Goal: Task Accomplishment & Management: Complete application form

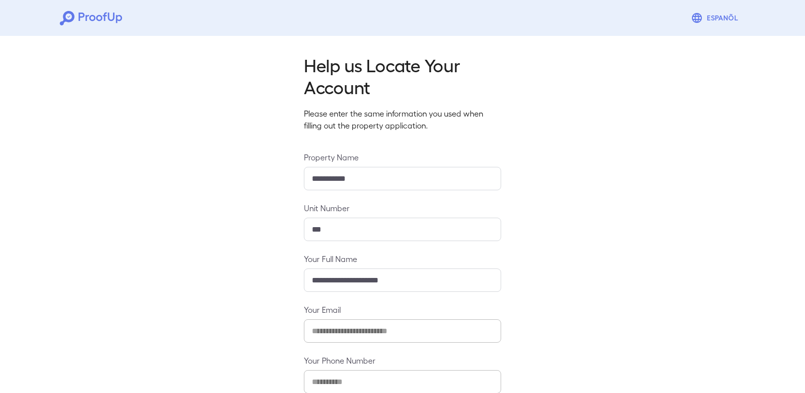
scroll to position [58, 0]
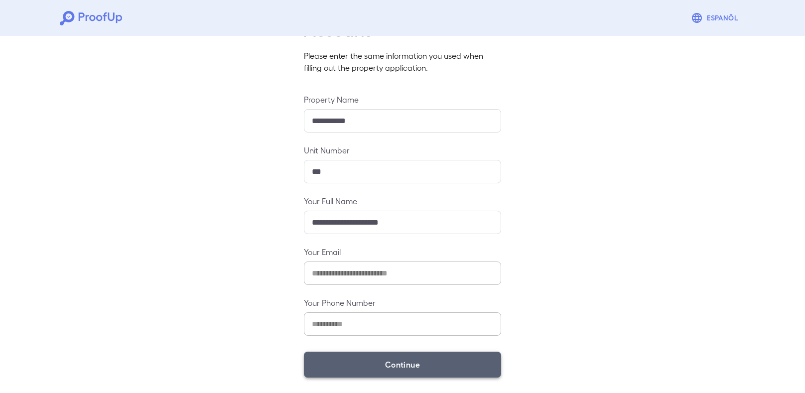
click at [435, 367] on button "Continue" at bounding box center [402, 365] width 197 height 26
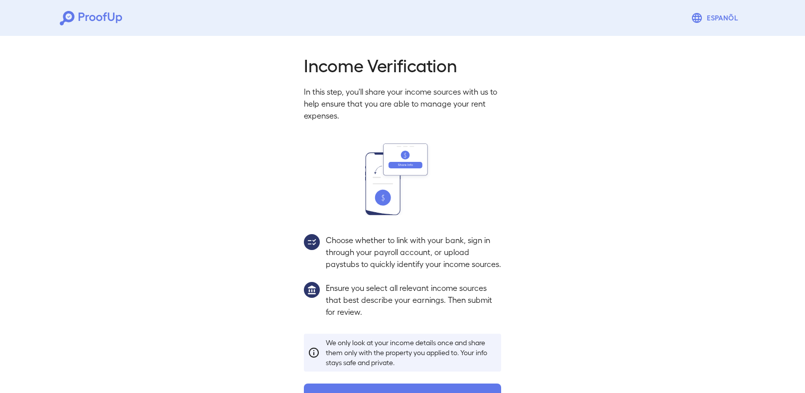
scroll to position [32, 0]
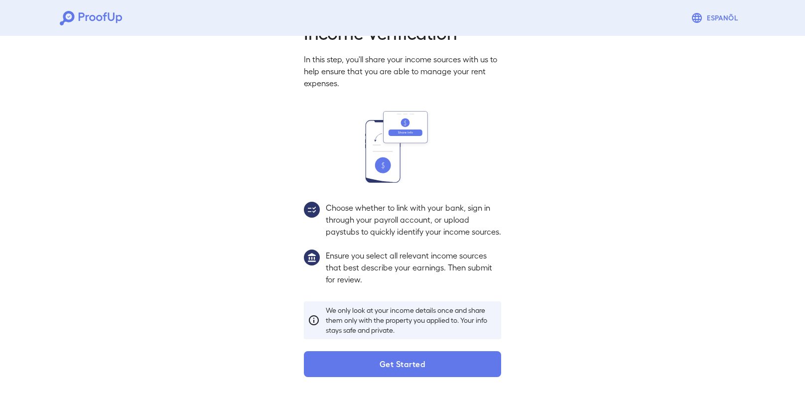
click at [440, 362] on button "Get Started" at bounding box center [402, 364] width 197 height 26
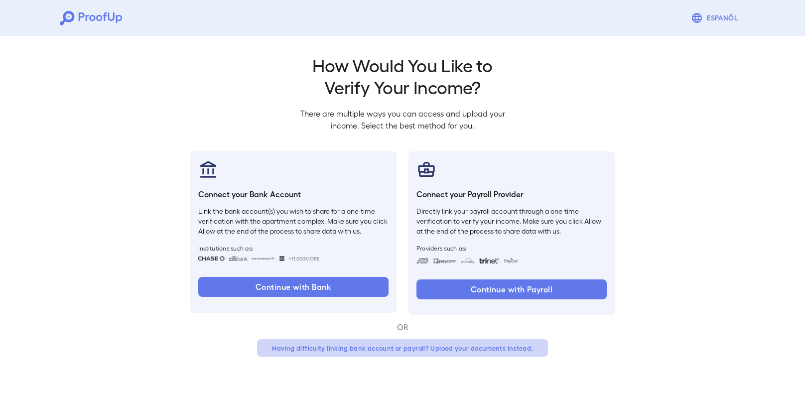
click at [455, 350] on button "Having difficulty linking bank account or payroll? Upload your documents instea…" at bounding box center [402, 348] width 291 height 18
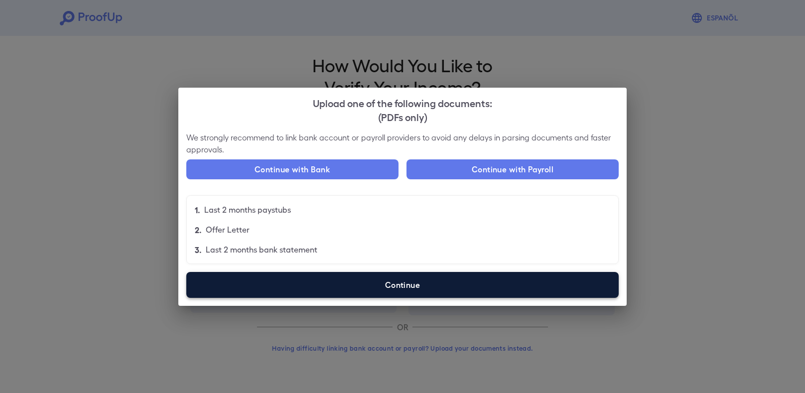
click at [406, 289] on label "Continue" at bounding box center [402, 285] width 432 height 26
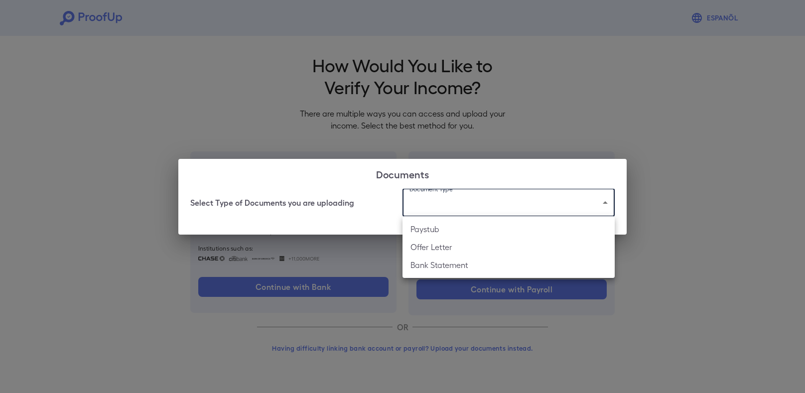
click at [479, 214] on body "Espanõl Go back How Would You Like to Verify Your Income? There are multiple wa…" at bounding box center [402, 190] width 805 height 380
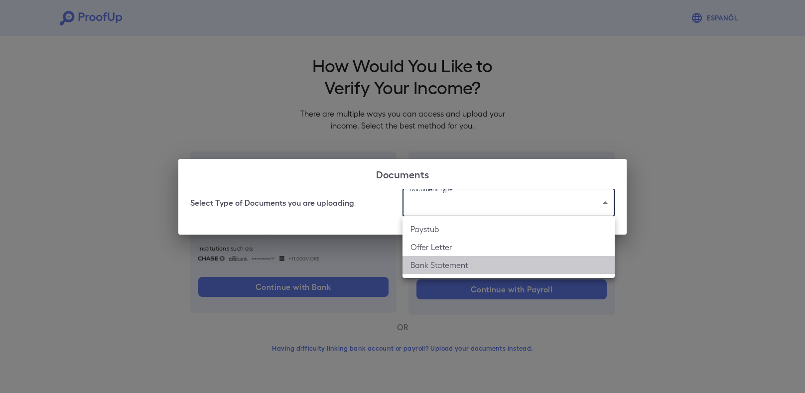
click at [453, 262] on li "Bank Statement" at bounding box center [508, 265] width 212 height 18
type input "**********"
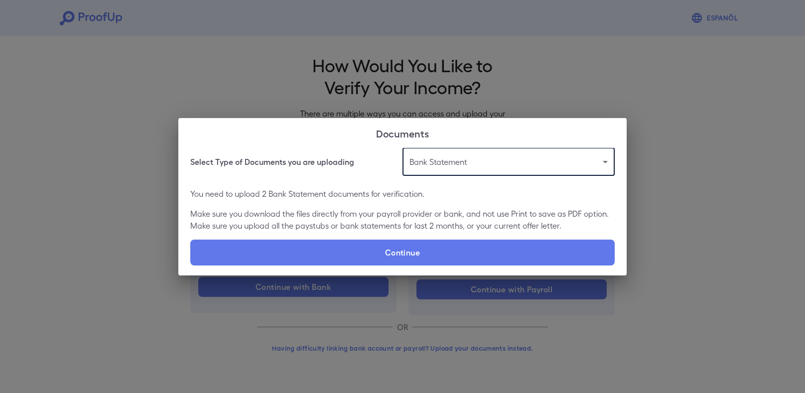
click at [453, 262] on label "Continue" at bounding box center [402, 253] width 424 height 26
click at [191, 265] on input "Continue" at bounding box center [190, 265] width 0 height 0
type input "**********"
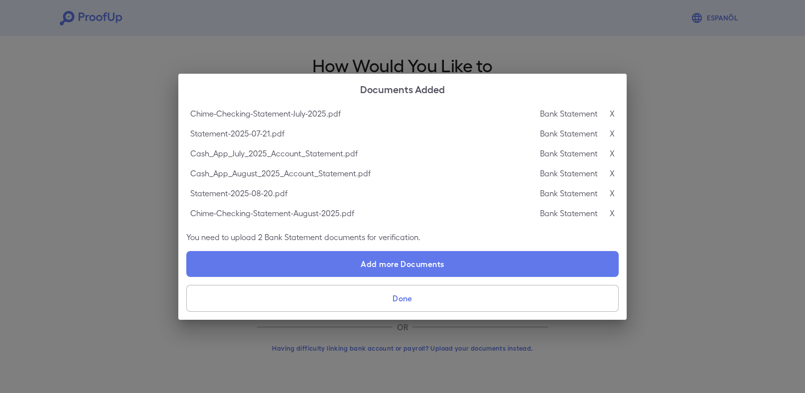
click at [509, 303] on button "Done" at bounding box center [402, 298] width 432 height 27
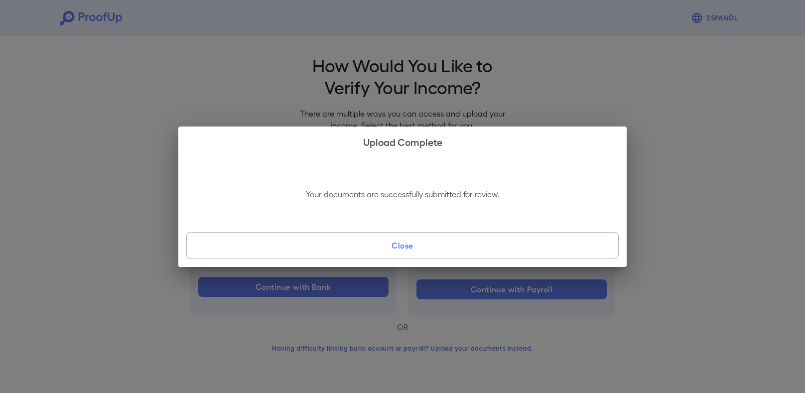
click at [475, 245] on button "Close" at bounding box center [402, 245] width 432 height 27
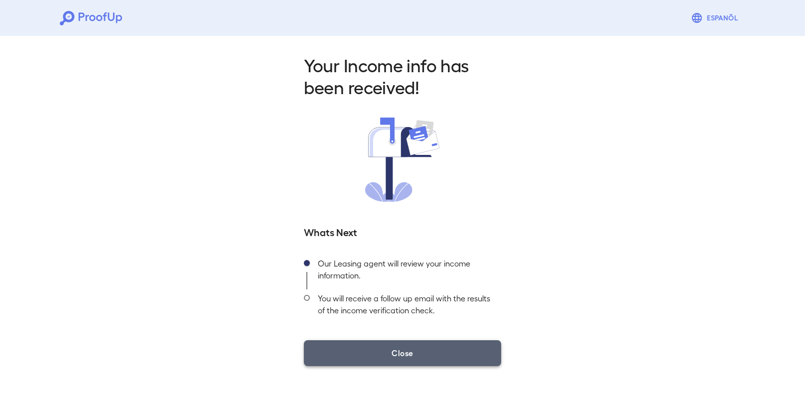
click at [420, 347] on button "Close" at bounding box center [402, 353] width 197 height 26
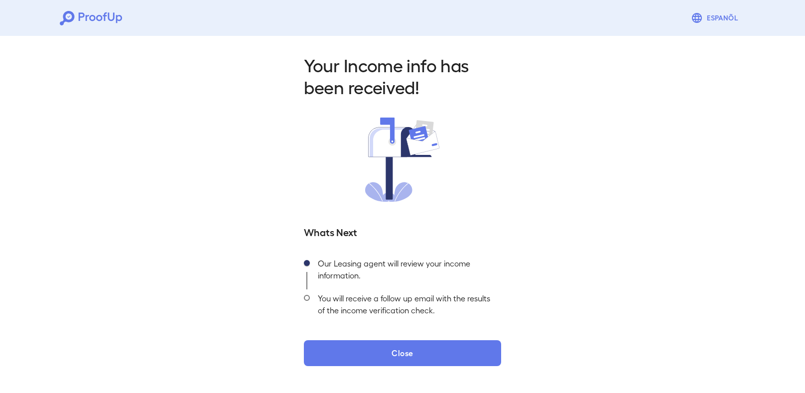
click at [106, 13] on icon at bounding box center [105, 16] width 4 height 8
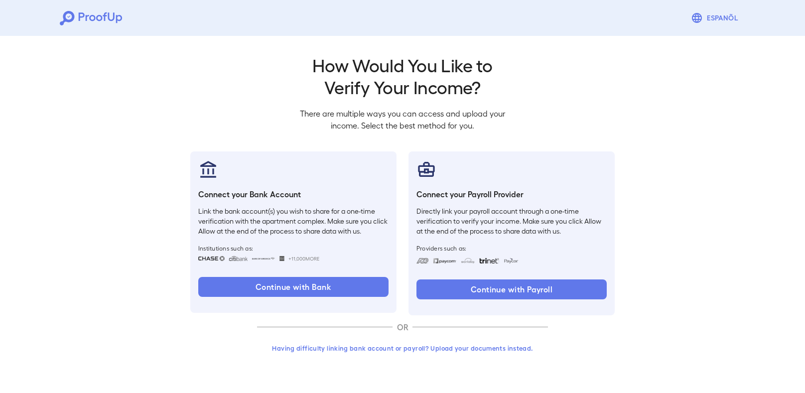
click at [104, 21] on icon at bounding box center [91, 18] width 62 height 14
